Goal: Task Accomplishment & Management: Complete application form

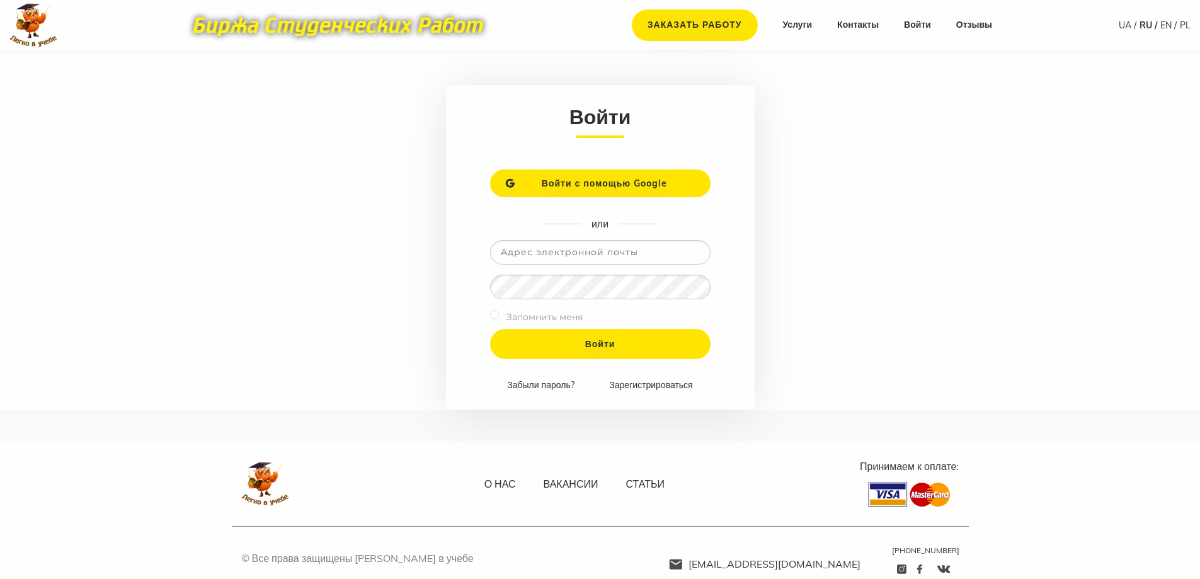
type input "[EMAIL_ADDRESS][DOMAIN_NAME]"
click at [490, 329] on input "Войти" at bounding box center [600, 344] width 221 height 30
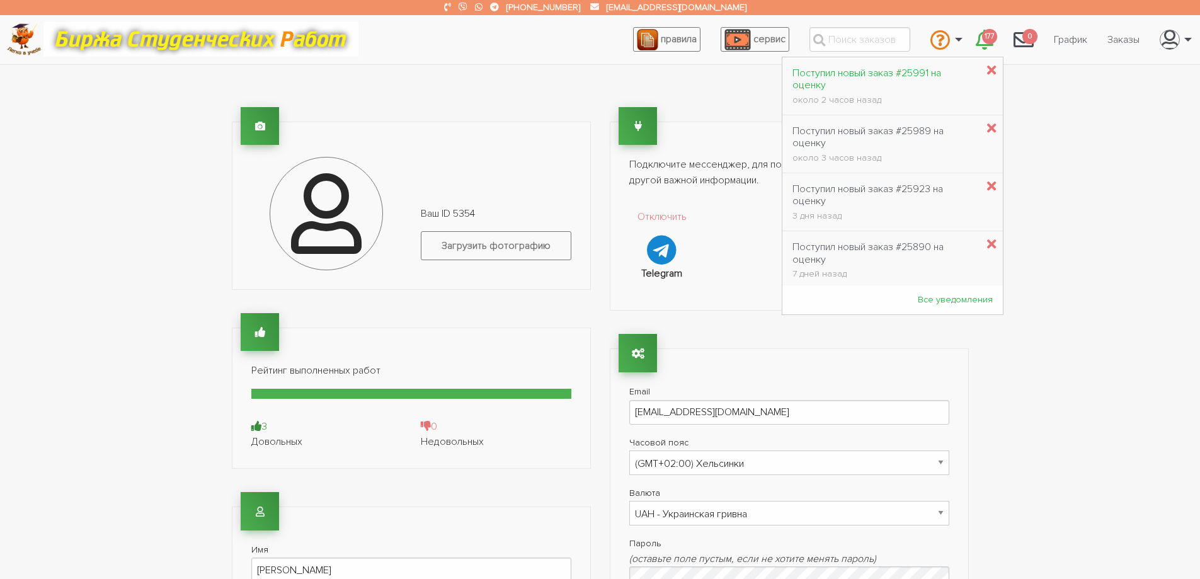
click at [896, 77] on div "Поступил новый заказ #25991 на оценку" at bounding box center [885, 79] width 185 height 24
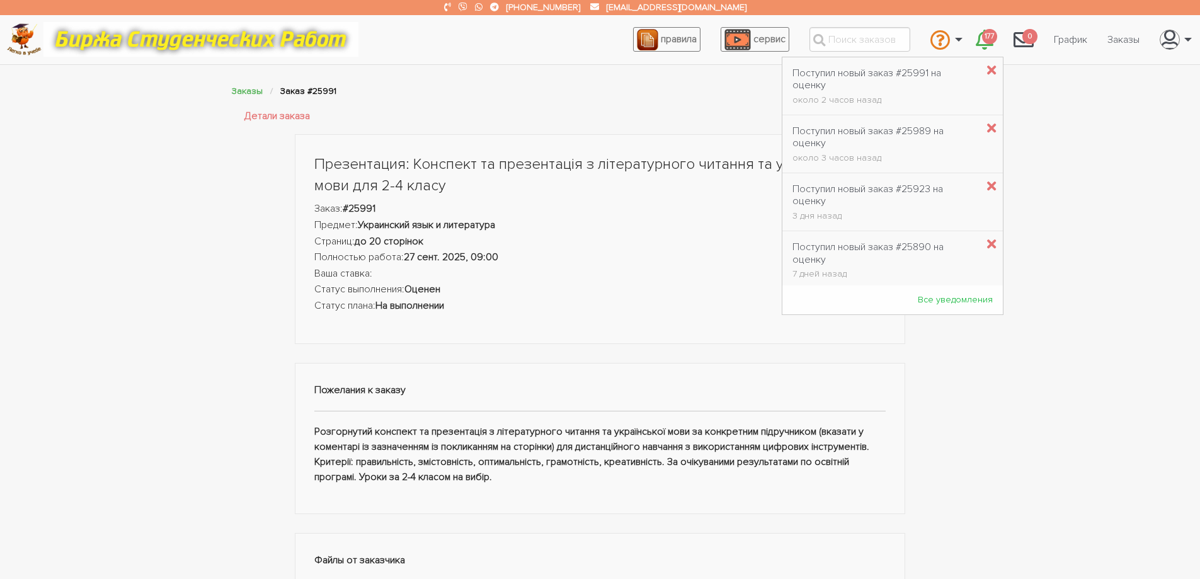
click at [987, 37] on span "177" at bounding box center [989, 37] width 15 height 16
click at [884, 135] on div "Поступил новый заказ #25989 на оценку" at bounding box center [885, 137] width 185 height 24
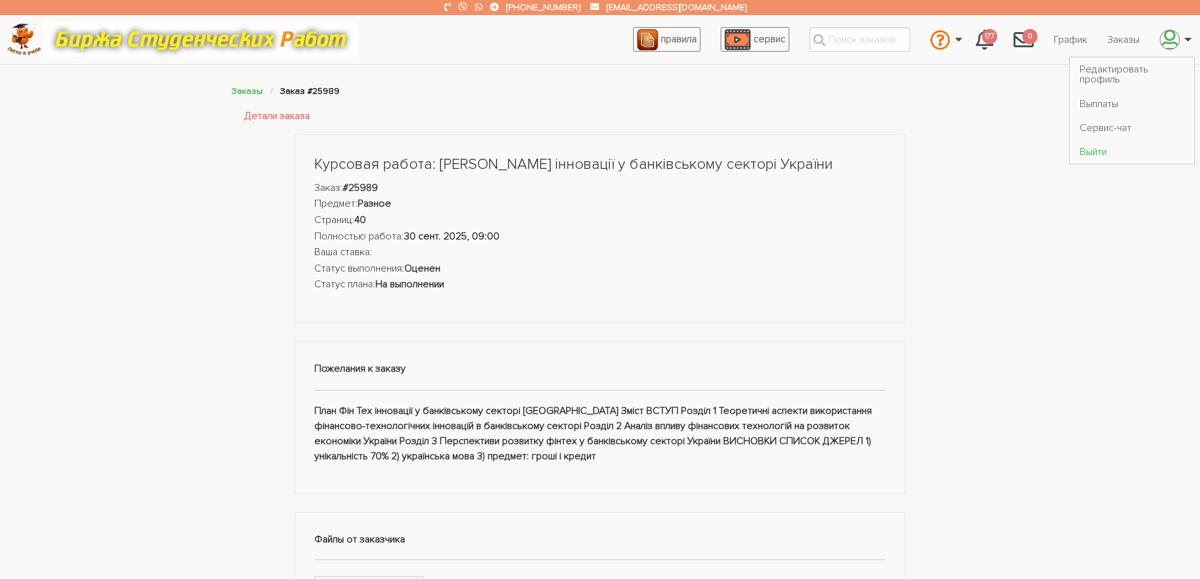
click at [1092, 154] on link "Выйти" at bounding box center [1132, 152] width 125 height 24
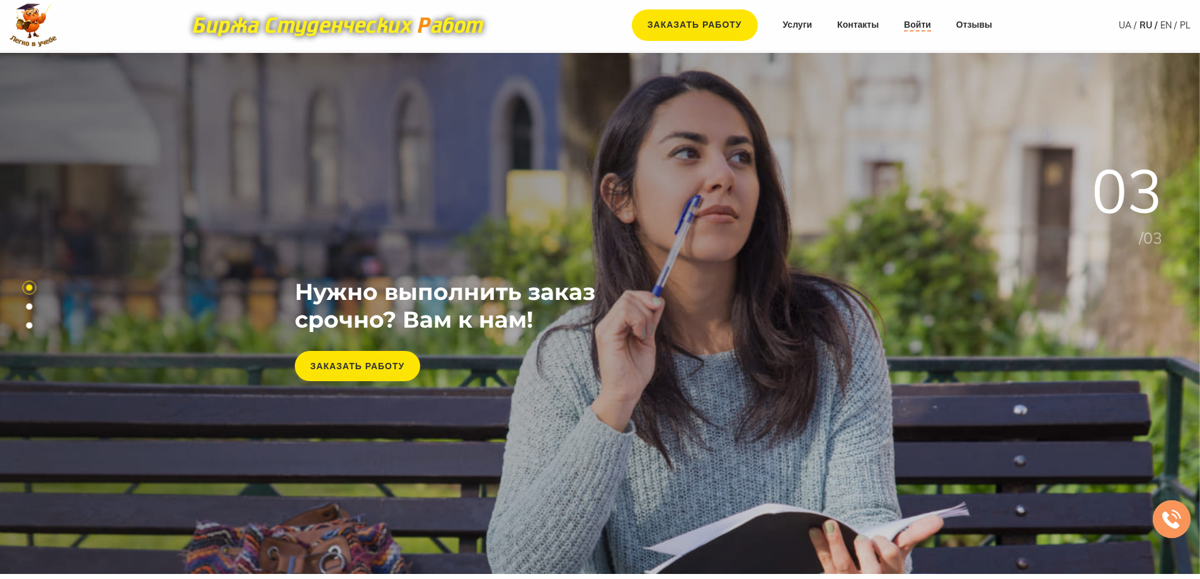
click at [913, 26] on link "Войти" at bounding box center [917, 25] width 27 height 13
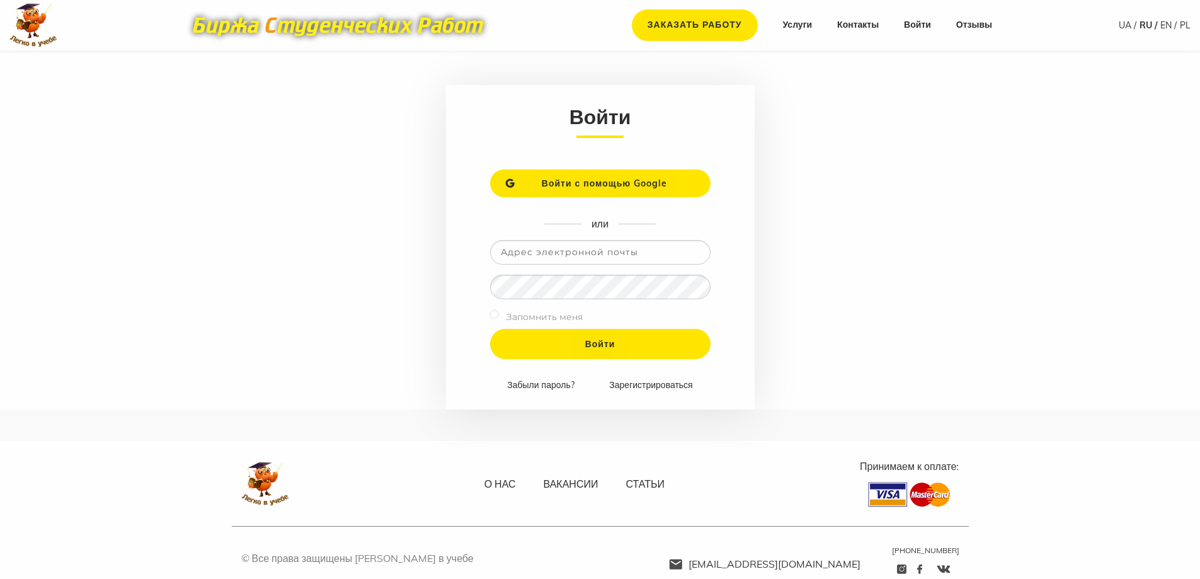
type input "[EMAIL_ADDRESS][DOMAIN_NAME]"
click at [490, 329] on input "Войти" at bounding box center [600, 344] width 221 height 30
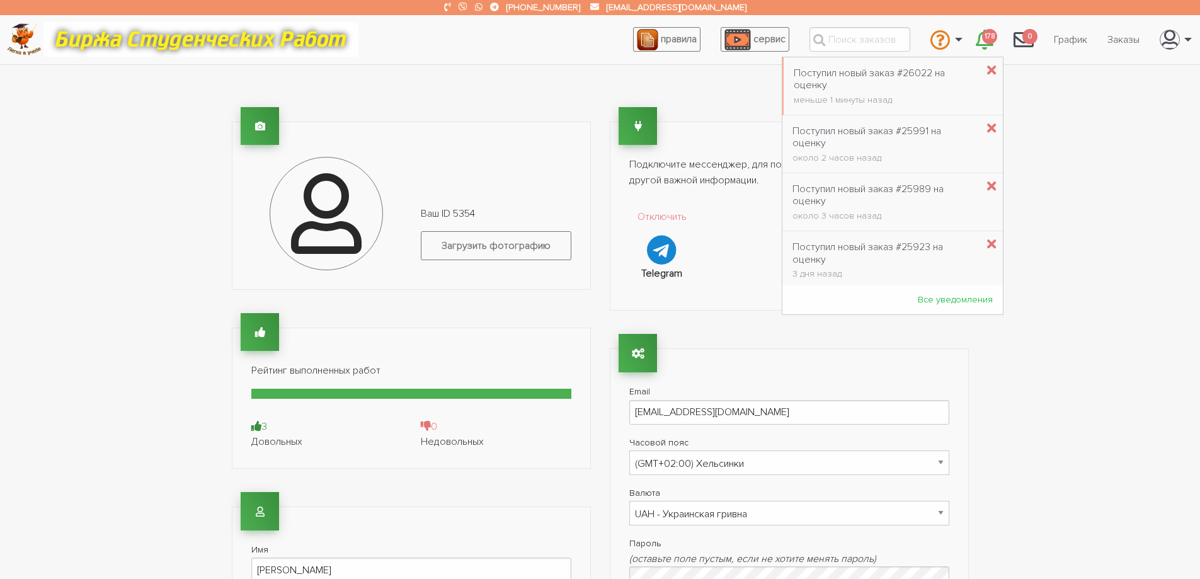
click at [991, 40] on span "178" at bounding box center [989, 37] width 15 height 16
click at [905, 72] on div "Поступил новый заказ #26022 на оценку" at bounding box center [885, 79] width 183 height 24
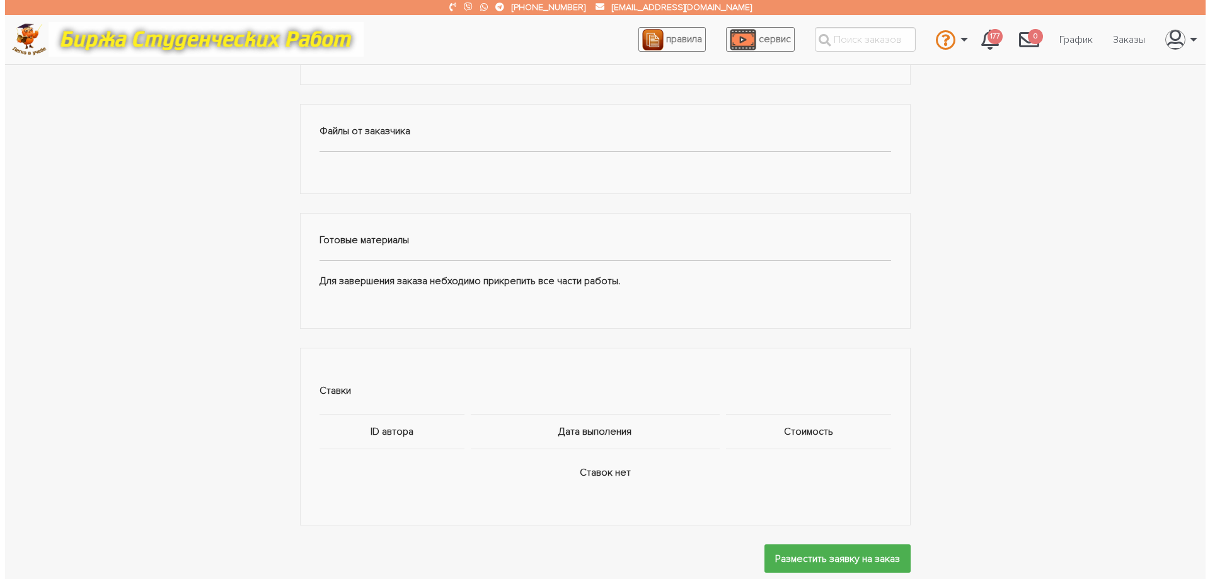
scroll to position [441, 0]
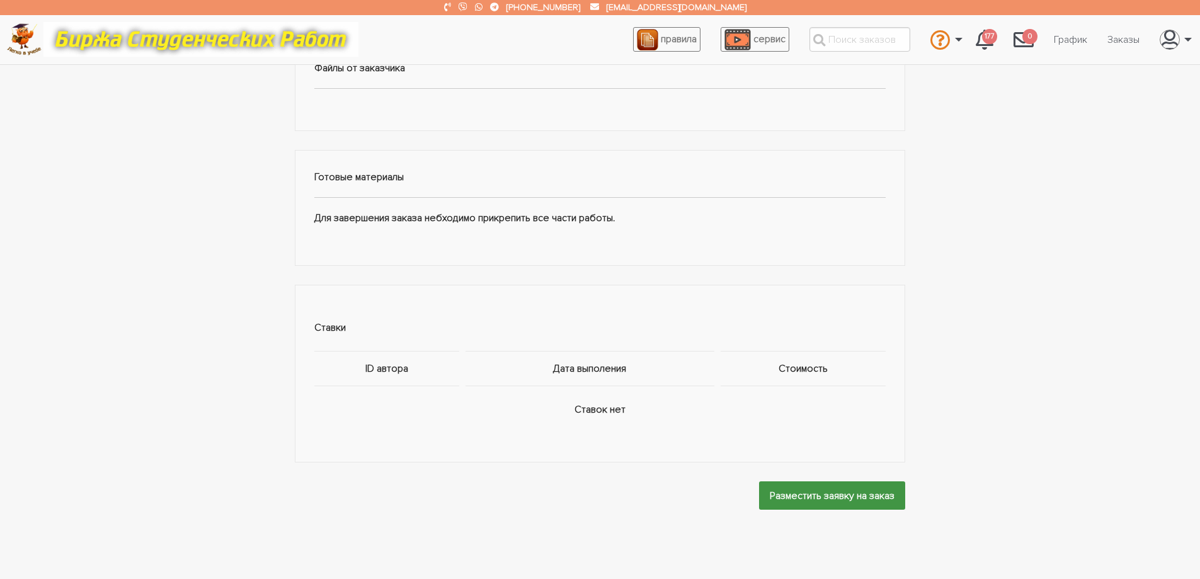
click at [783, 496] on input "Разместить заявку на заказ" at bounding box center [832, 495] width 146 height 28
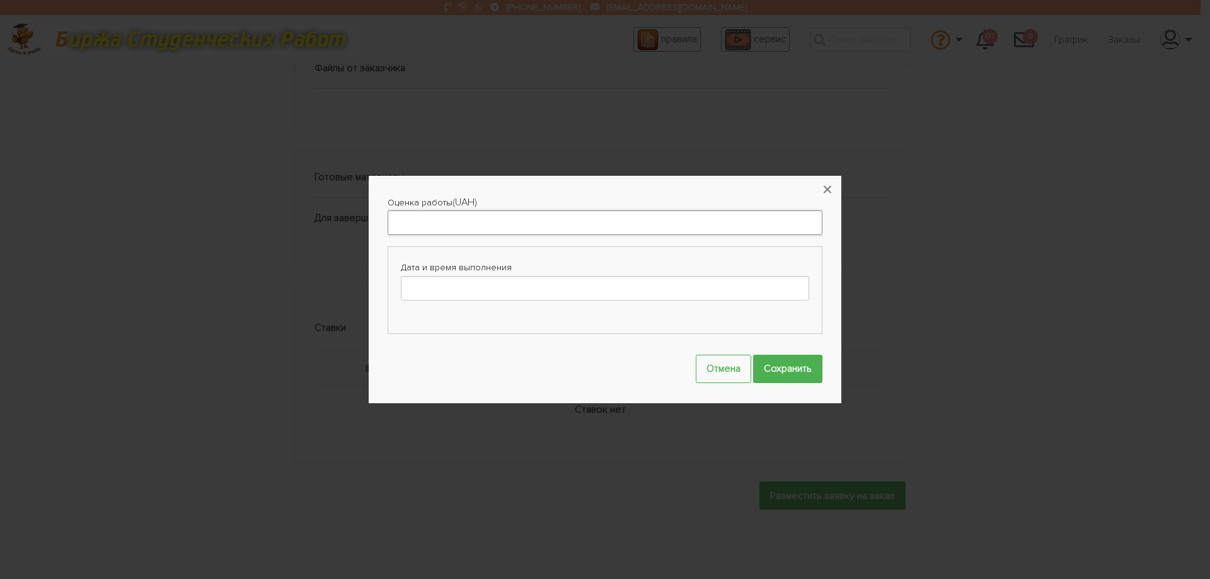
click at [421, 229] on input "Оценка работы" at bounding box center [604, 222] width 435 height 25
type input "1000"
click at [456, 290] on input "Дата и время выполнения" at bounding box center [605, 288] width 408 height 25
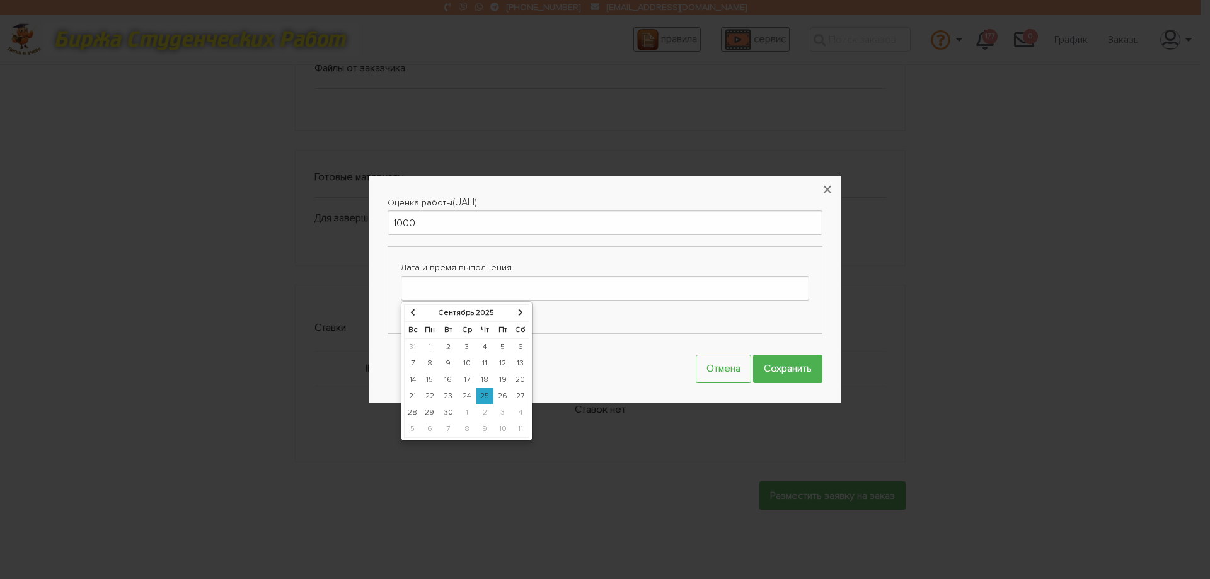
click at [523, 396] on td "27" at bounding box center [521, 396] width 18 height 16
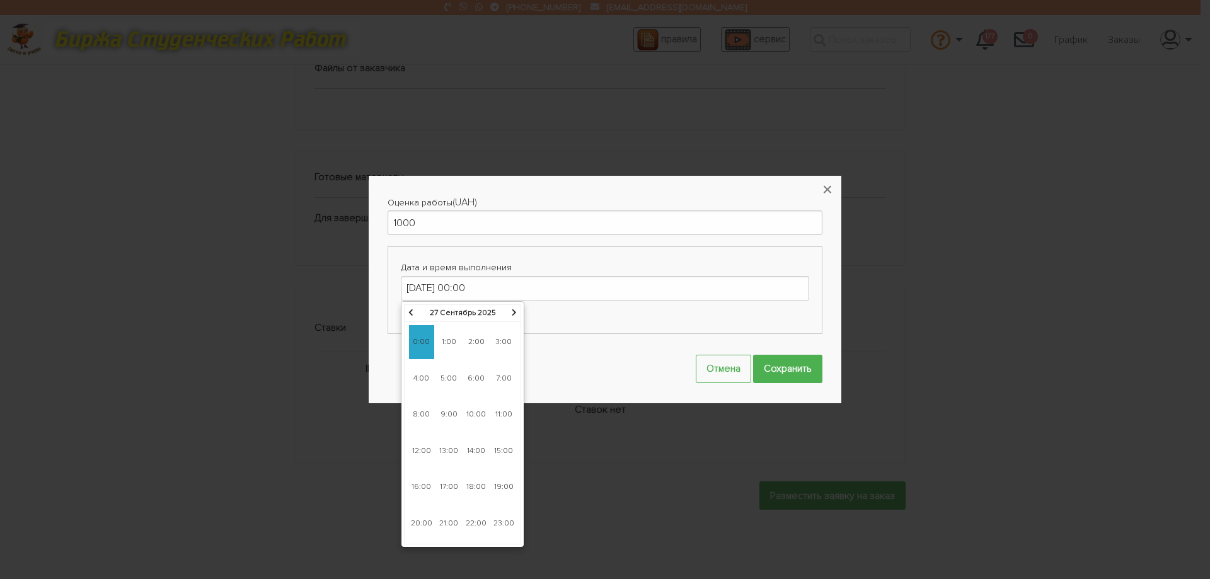
click at [449, 416] on span "9:00" at bounding box center [448, 415] width 25 height 34
type input "27-09-2025 09:00"
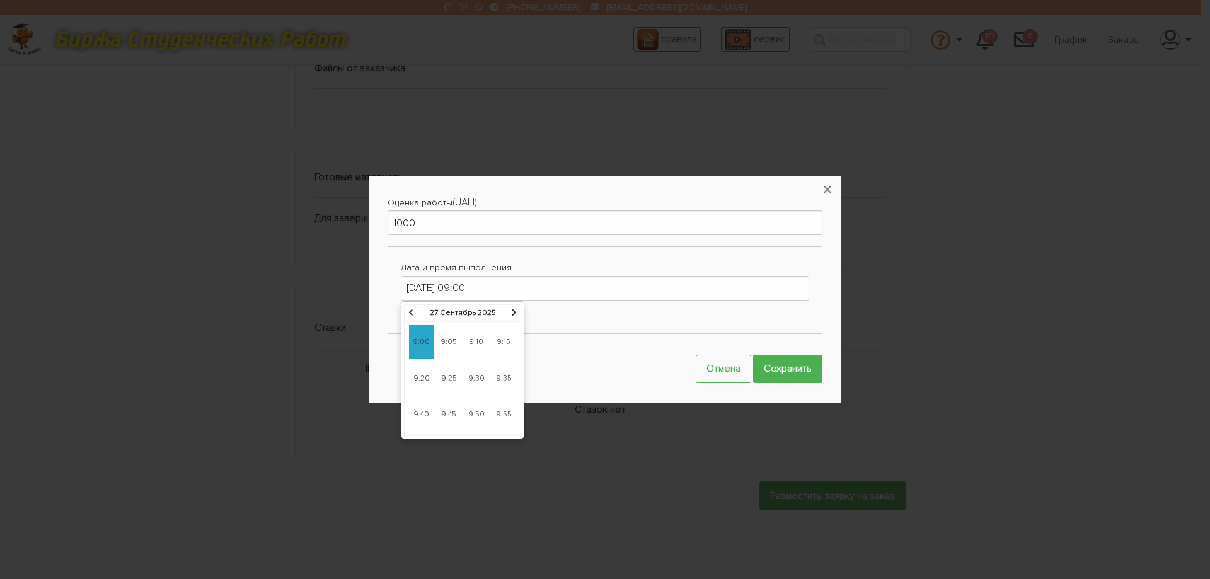
drag, startPoint x: 423, startPoint y: 326, endPoint x: 426, endPoint y: 335, distance: 9.4
click at [422, 325] on span "9:00" at bounding box center [421, 342] width 25 height 34
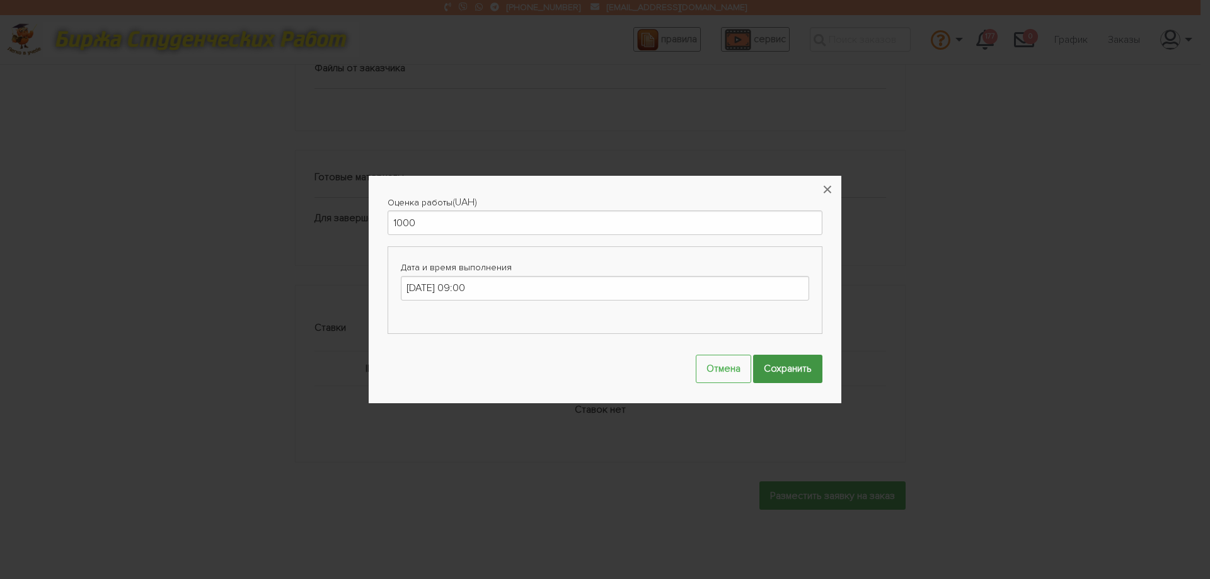
click at [776, 365] on input "Сохранить" at bounding box center [787, 369] width 69 height 28
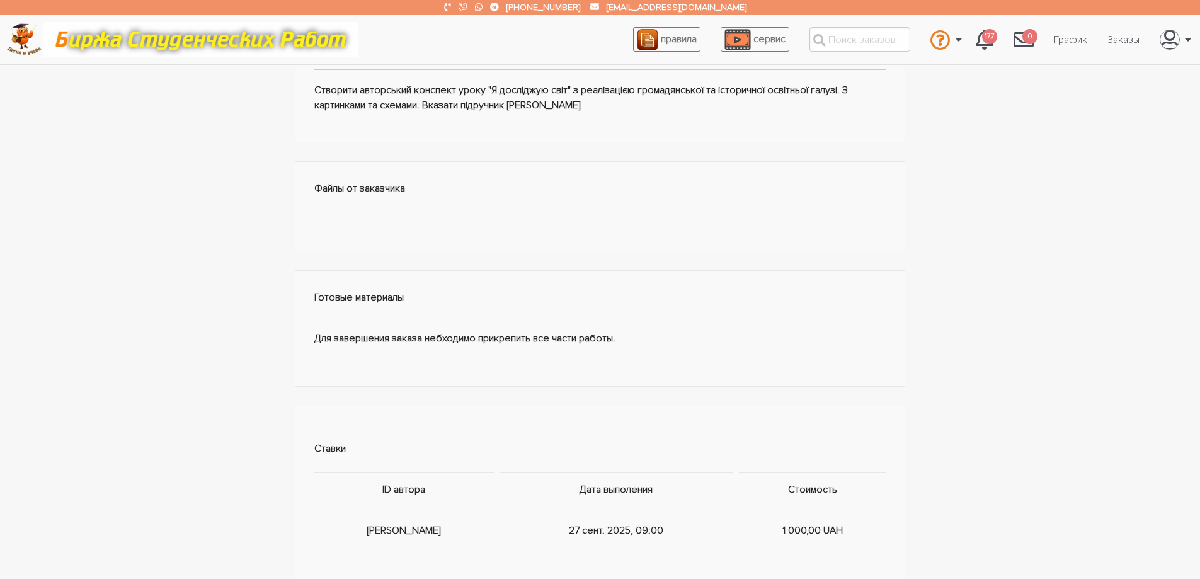
scroll to position [567, 0]
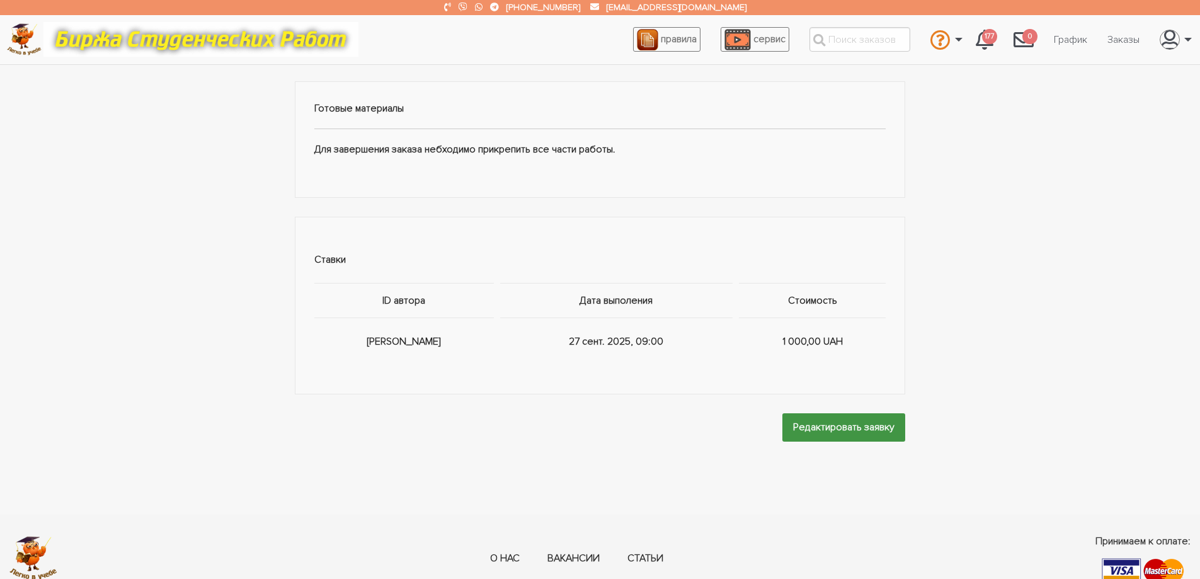
click at [831, 437] on input "Редактировать заявку" at bounding box center [843, 427] width 123 height 28
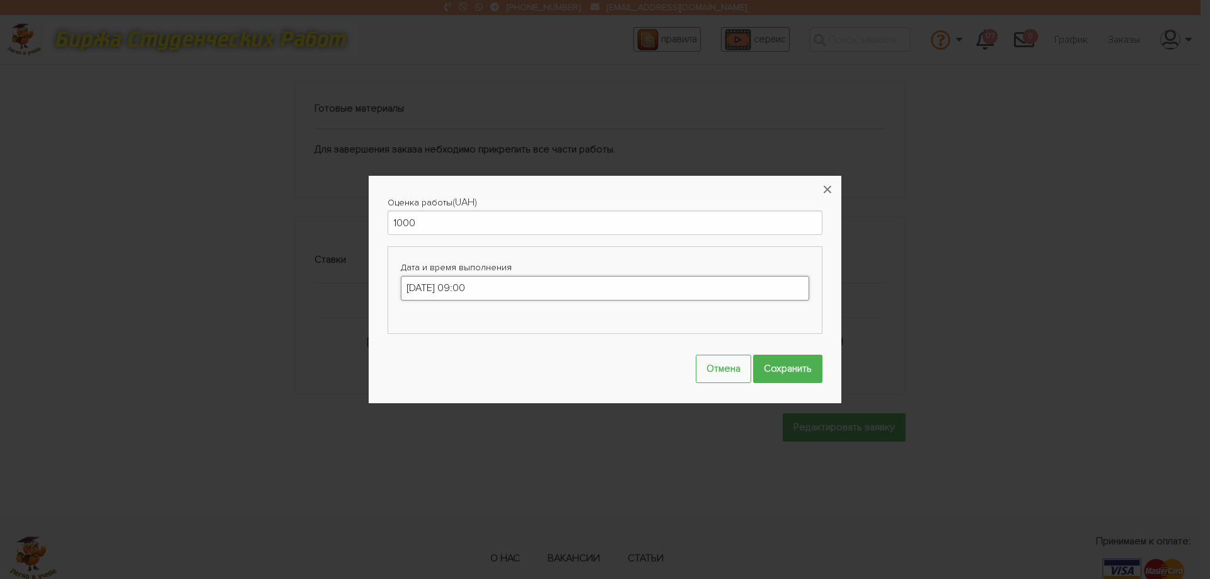
click at [495, 294] on input "27-09-2025 09:00" at bounding box center [605, 288] width 408 height 25
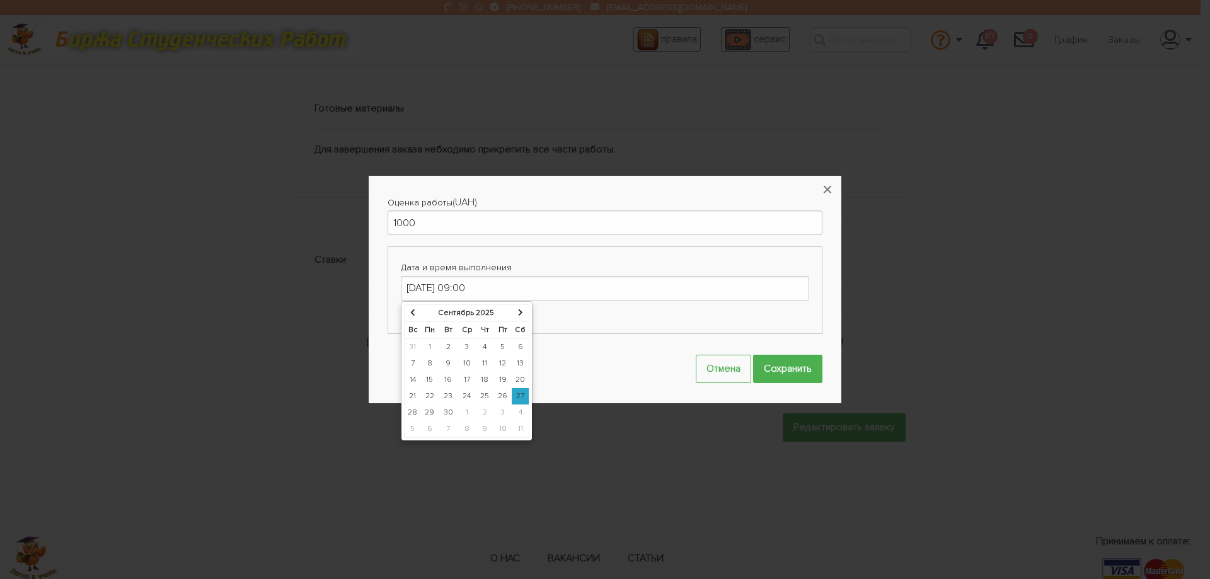
click at [520, 396] on td "27" at bounding box center [521, 396] width 18 height 16
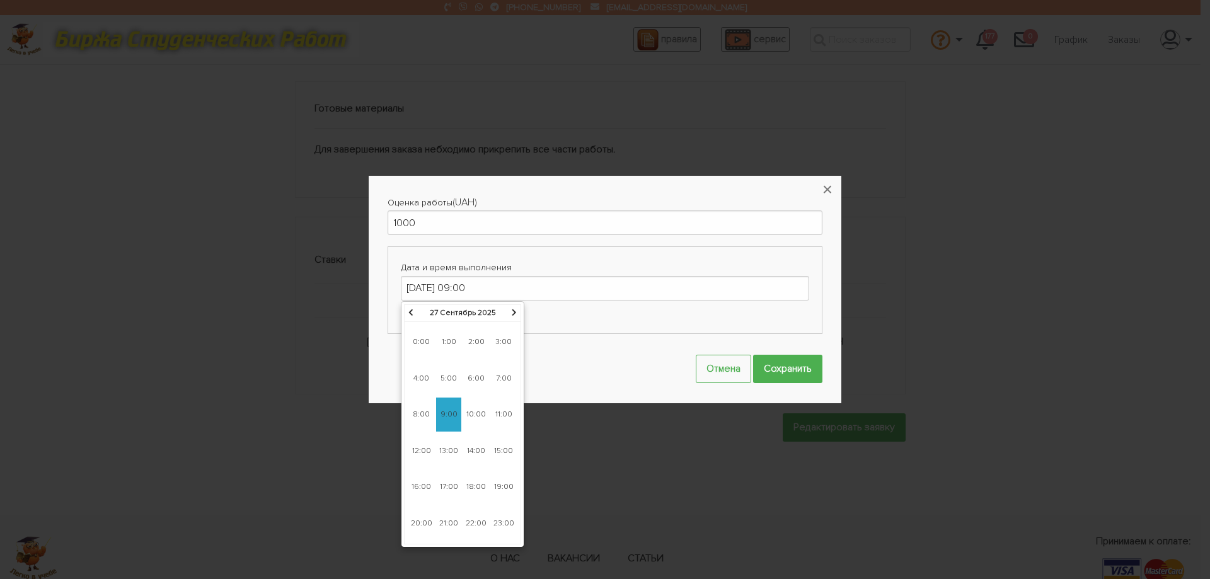
click at [445, 522] on span "21:00" at bounding box center [448, 524] width 25 height 34
type input "27-09-2025 21:00"
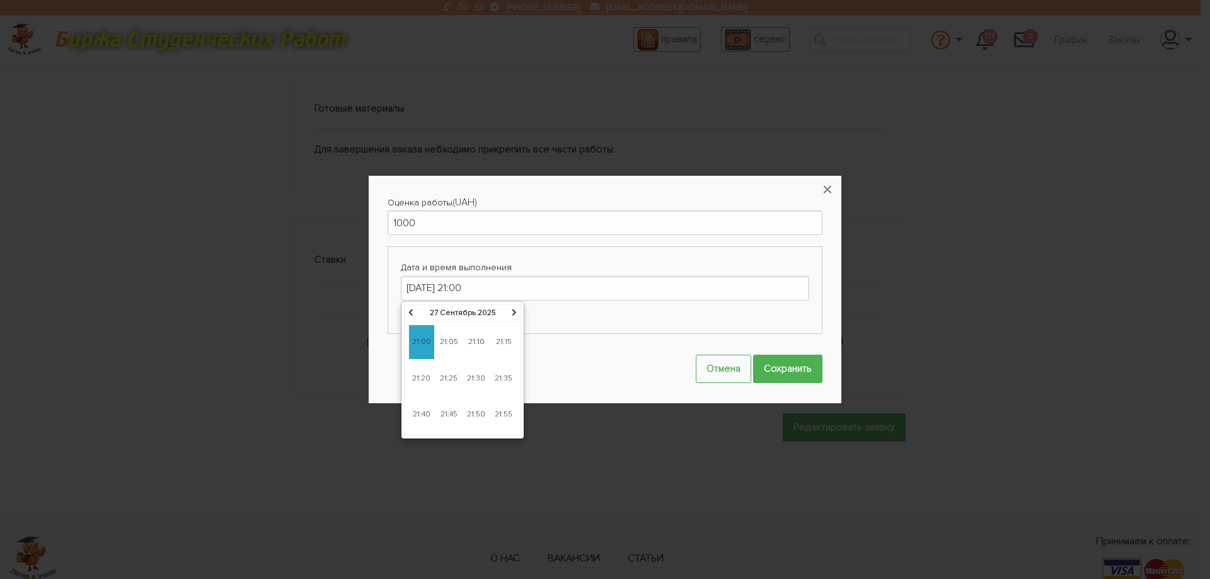
drag, startPoint x: 422, startPoint y: 338, endPoint x: 465, endPoint y: 339, distance: 42.9
click at [422, 338] on span "21:00" at bounding box center [421, 342] width 25 height 34
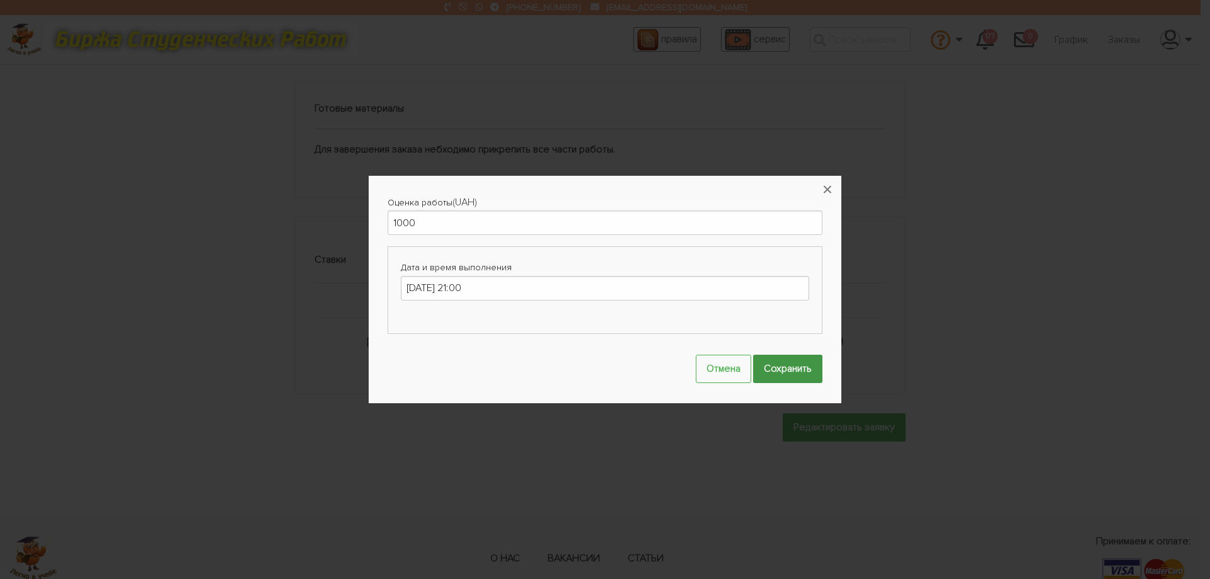
click at [794, 367] on input "Сохранить" at bounding box center [787, 369] width 69 height 28
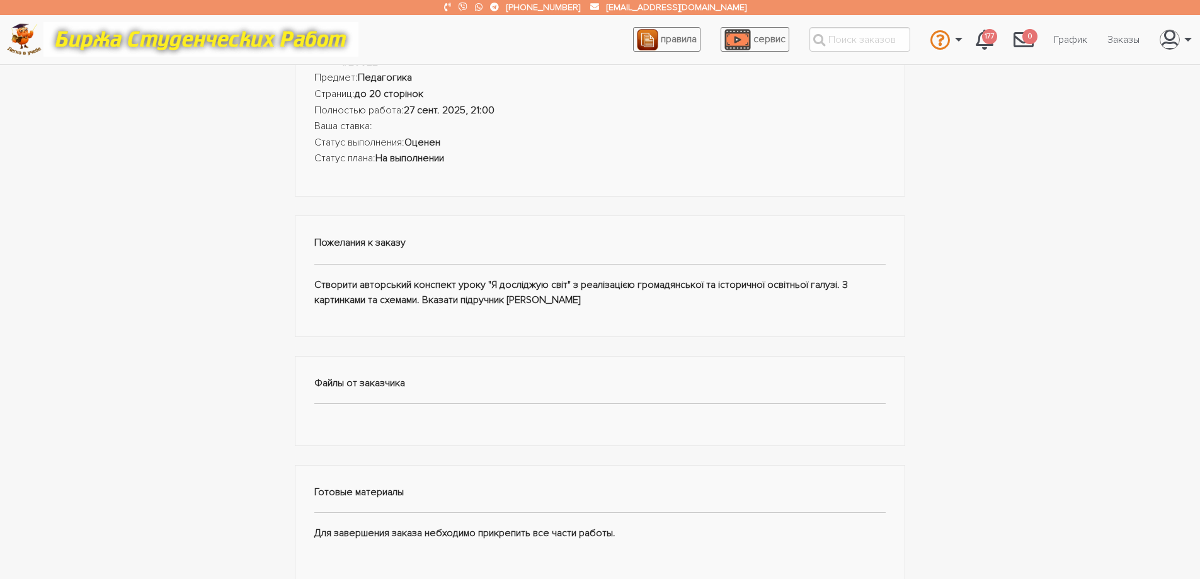
scroll to position [0, 0]
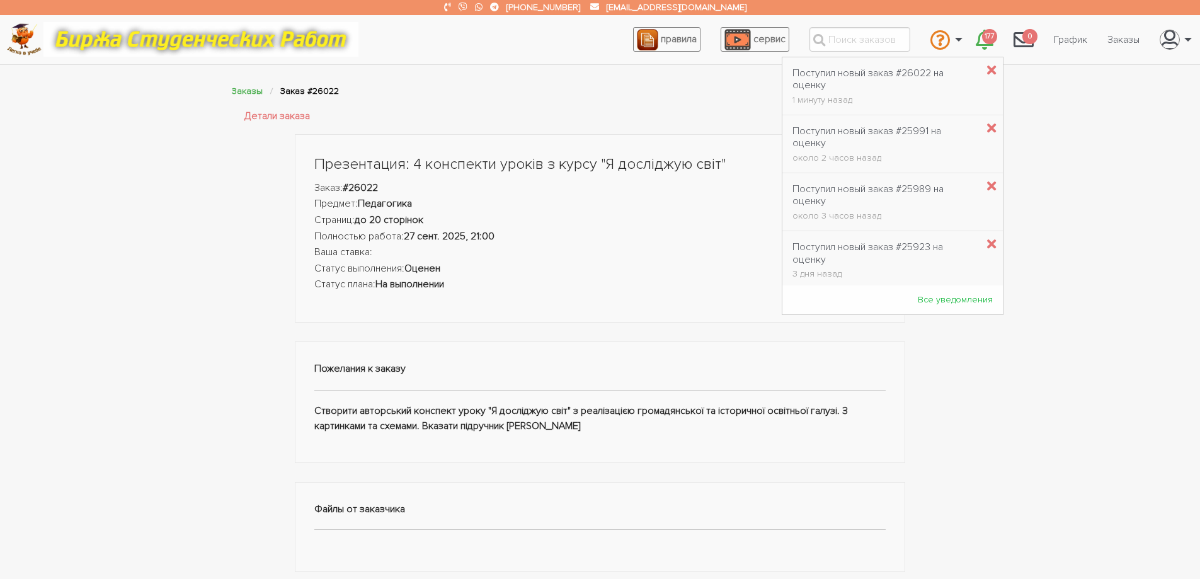
click at [983, 42] on span "177" at bounding box center [989, 37] width 15 height 16
click at [839, 195] on div "Поступил новый заказ #25989 на оценку" at bounding box center [885, 195] width 185 height 24
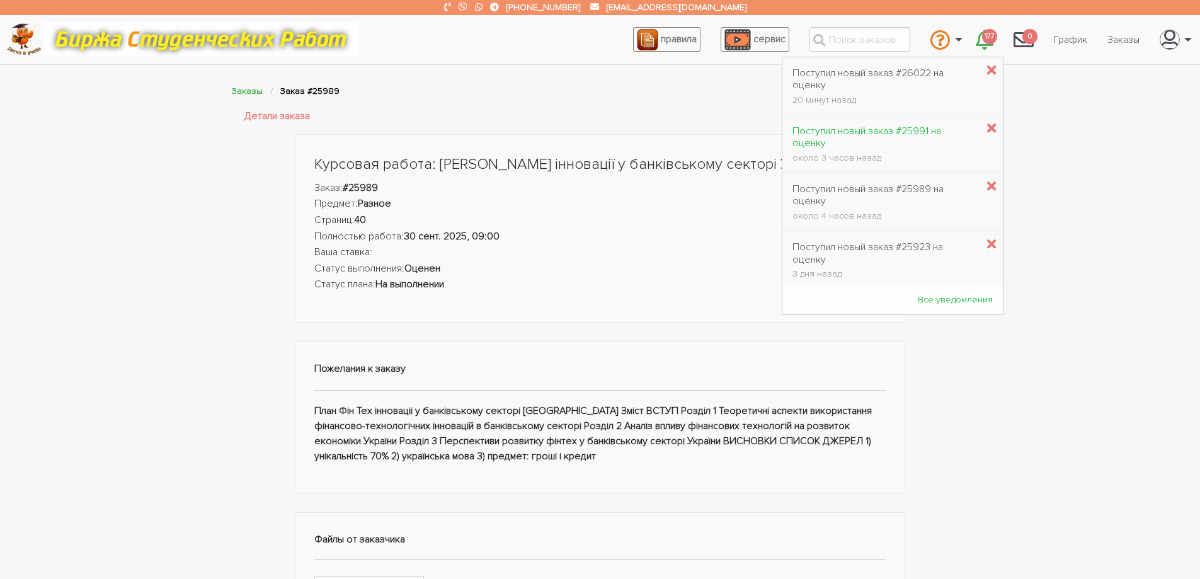
click at [886, 132] on div "Поступил новый заказ #25991 на оценку" at bounding box center [885, 137] width 185 height 24
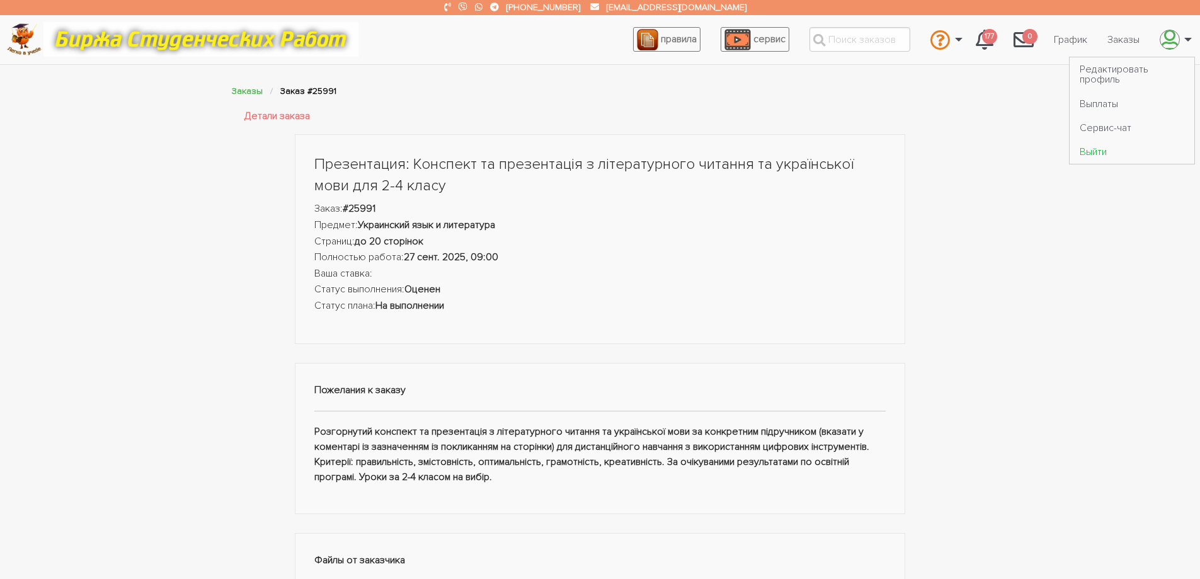
click at [1105, 153] on link "Выйти" at bounding box center [1132, 152] width 125 height 24
